Goal: Find specific page/section: Find specific page/section

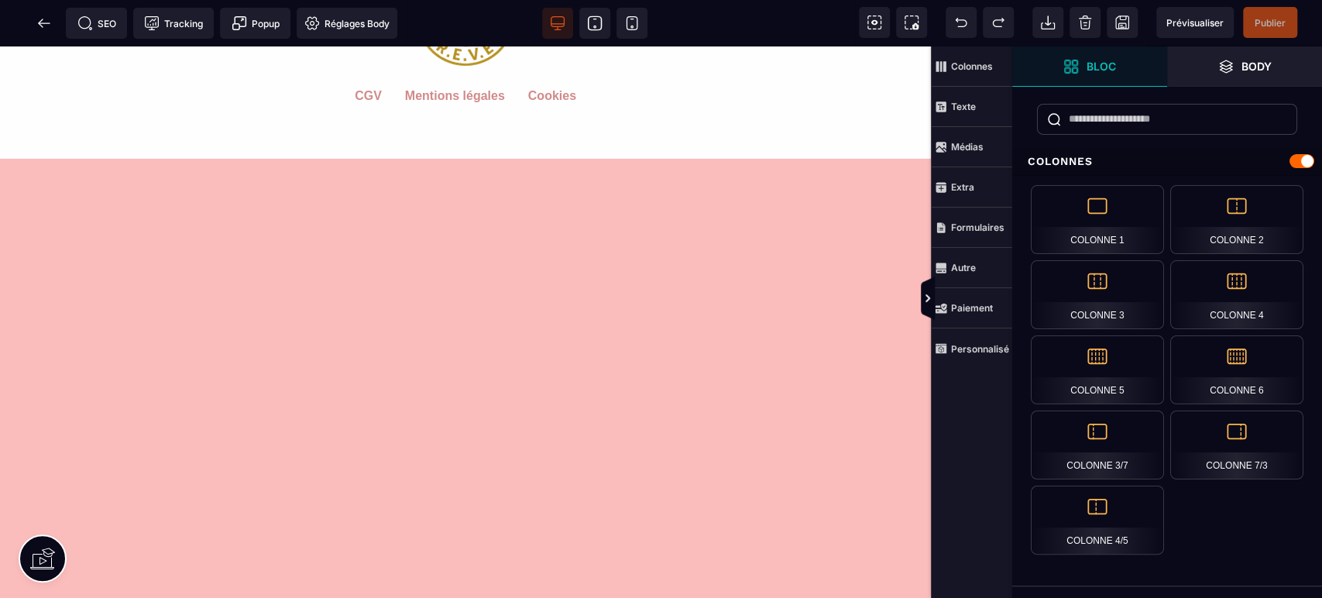
scroll to position [3326, 0]
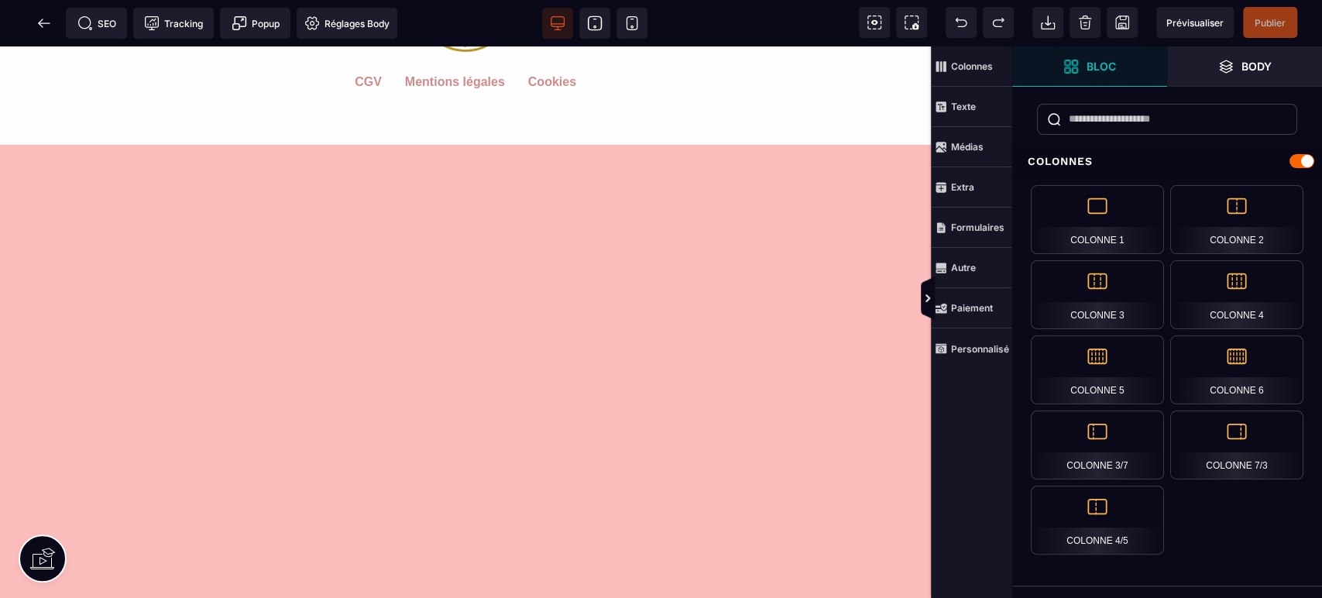
click at [50, 29] on icon at bounding box center [43, 22] width 15 height 15
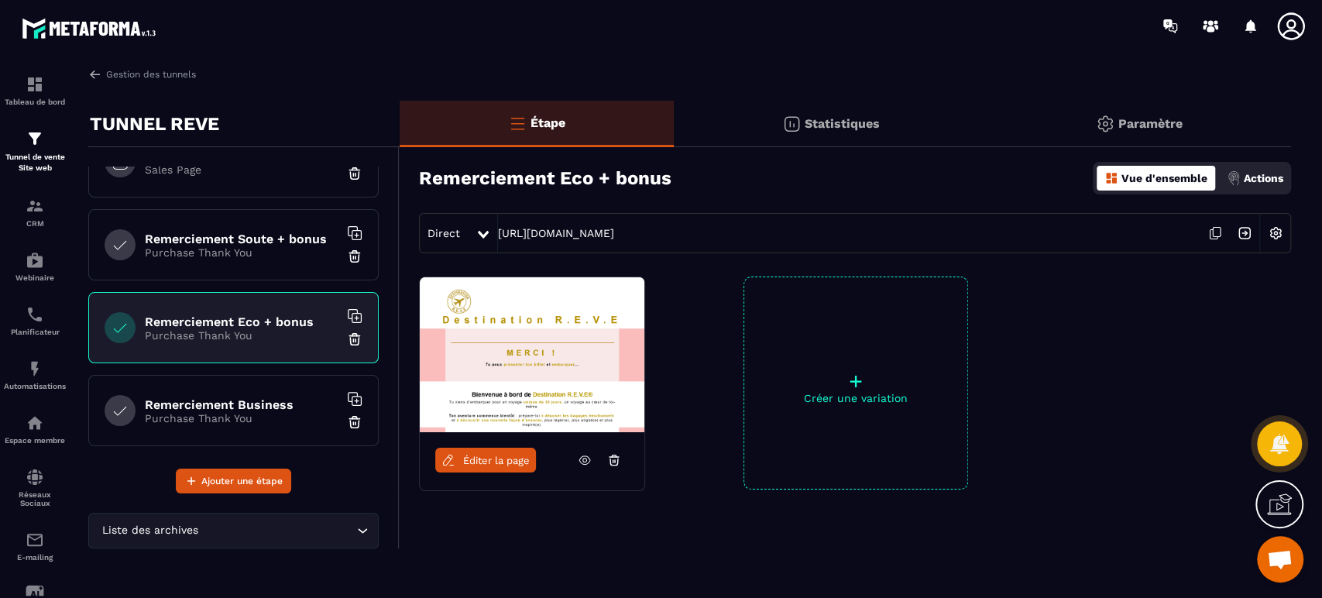
scroll to position [401, 0]
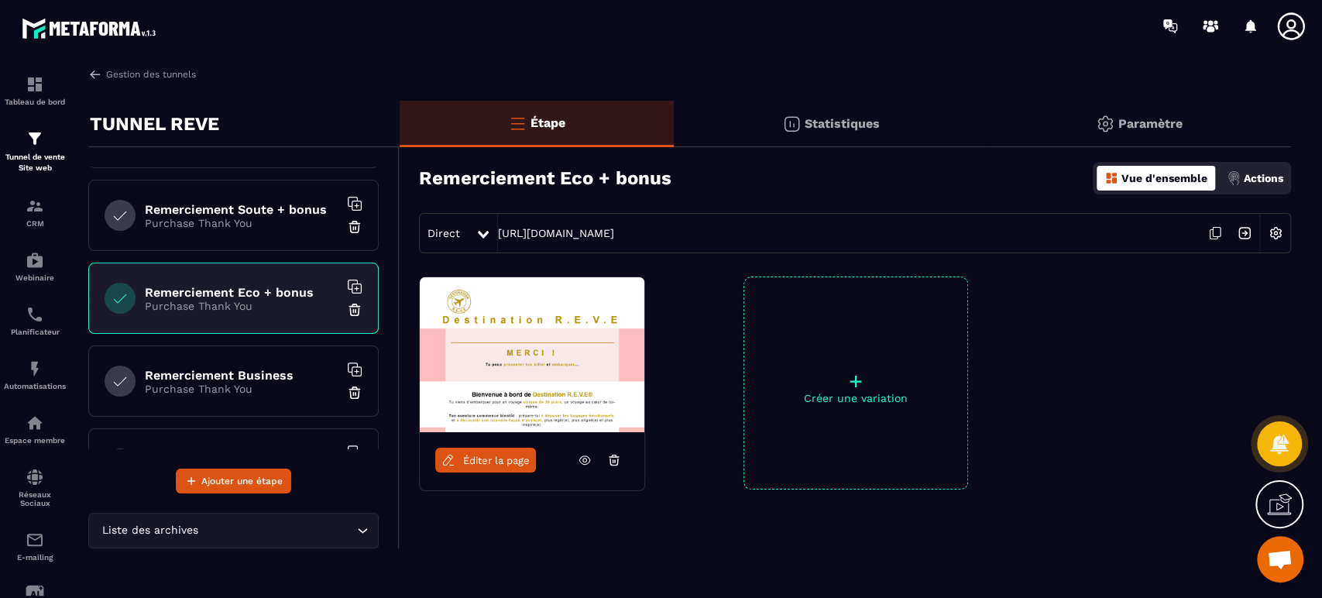
click at [243, 364] on div "Remerciement Business Purchase Thank You" at bounding box center [233, 380] width 290 height 71
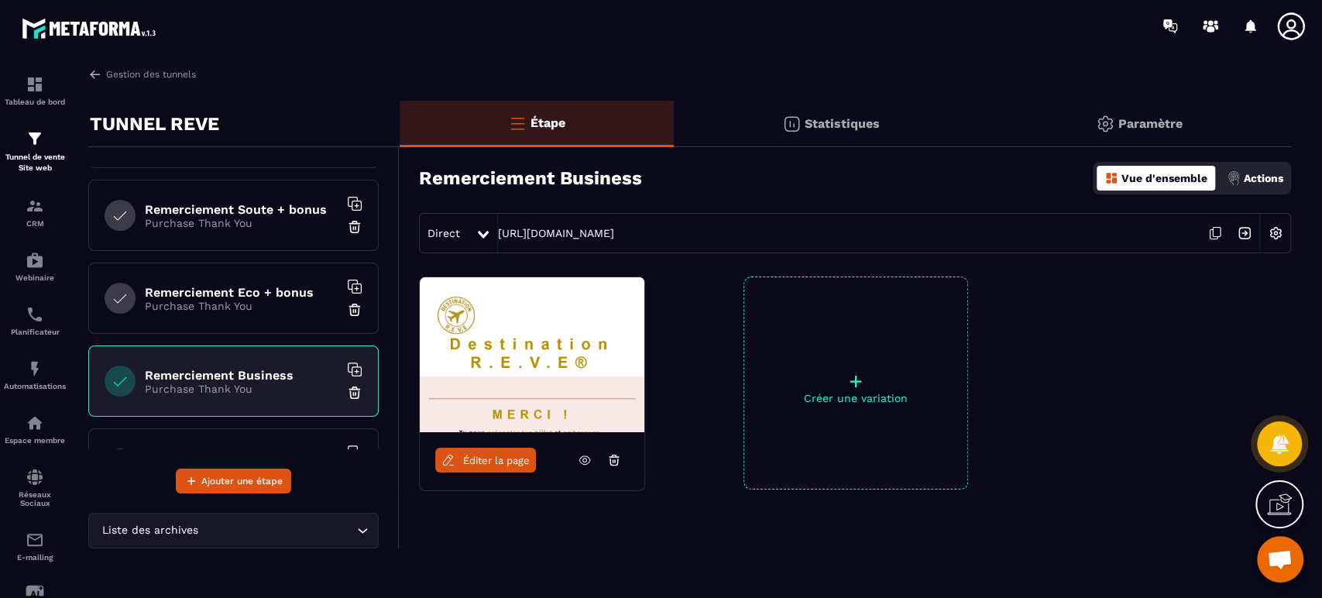
click at [475, 455] on span "Éditer la page" at bounding box center [496, 461] width 67 height 12
